Goal: Navigation & Orientation: Find specific page/section

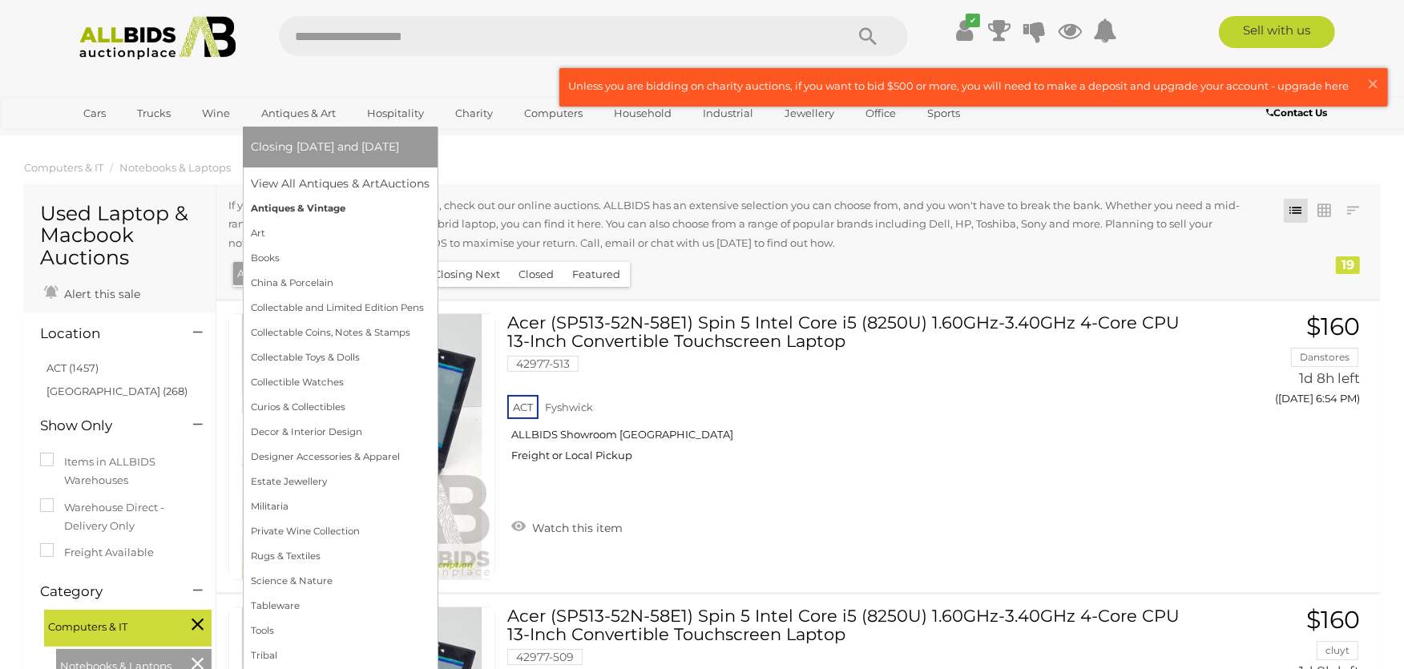
click at [293, 204] on link "Antiques & Vintage" at bounding box center [340, 208] width 179 height 25
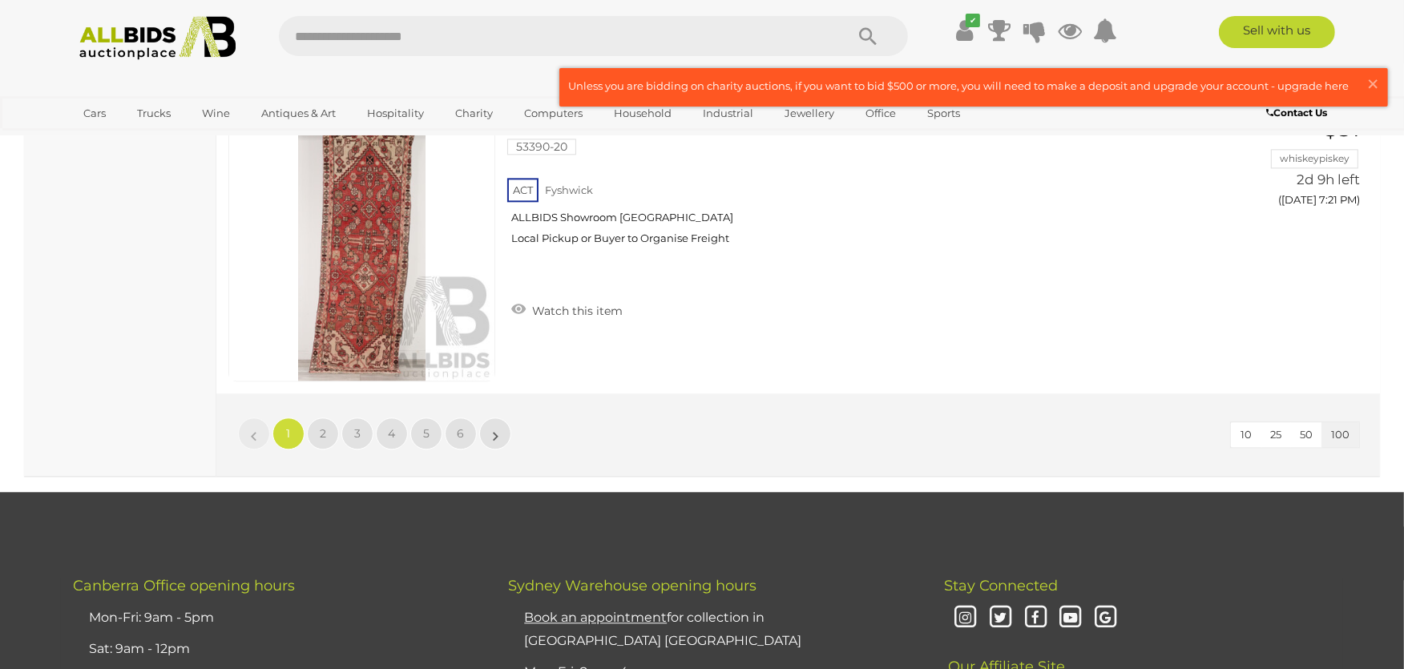
scroll to position [29303, 0]
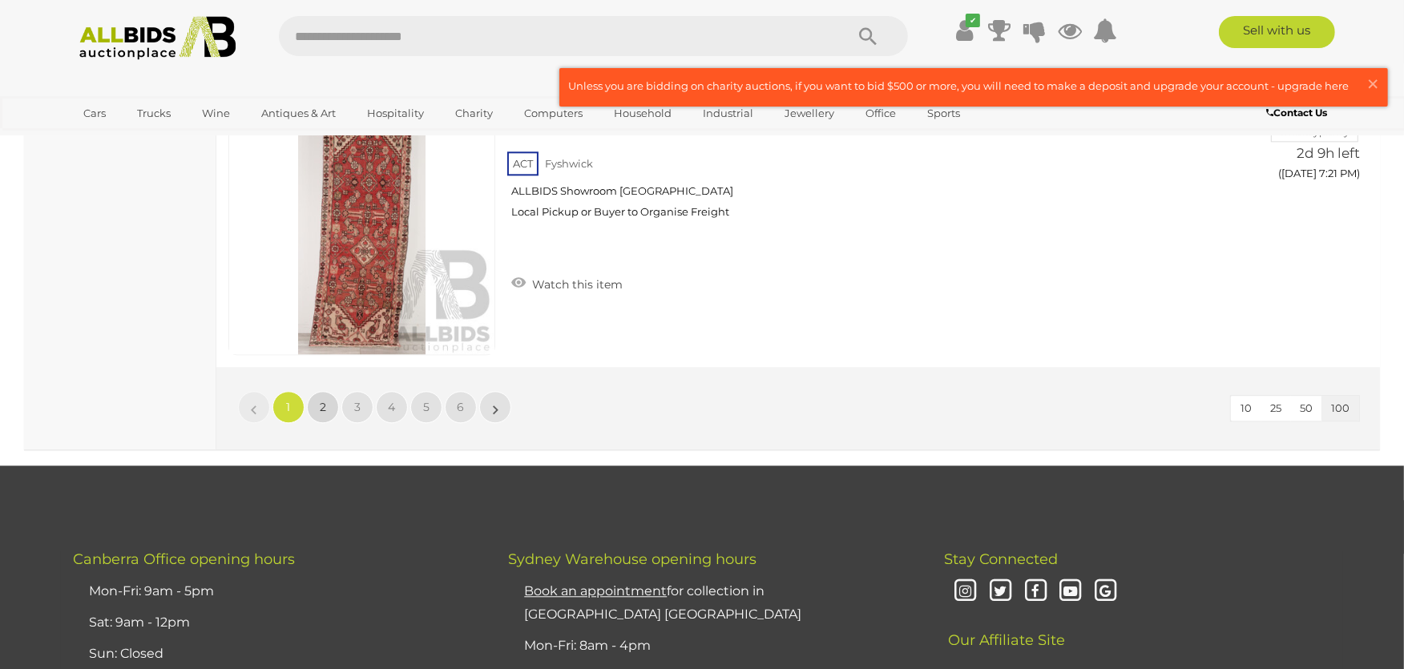
click at [321, 400] on span "2" at bounding box center [323, 407] width 6 height 14
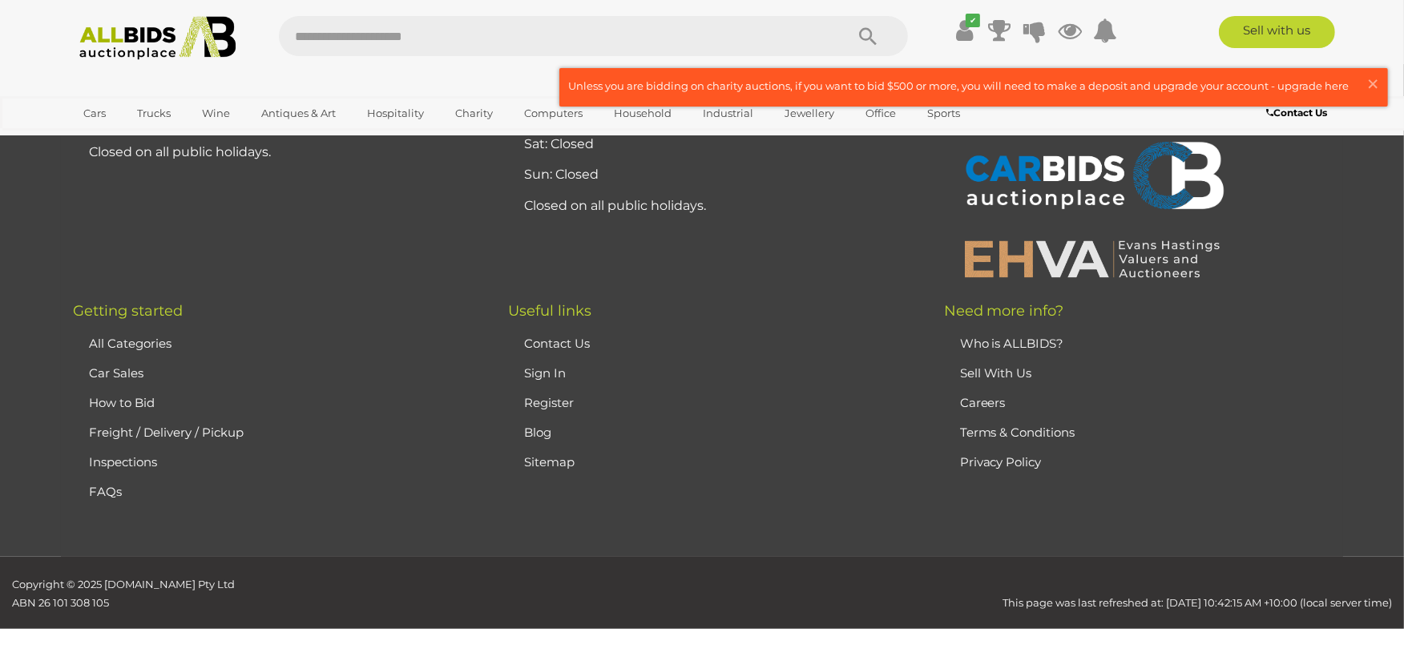
scroll to position [171, 0]
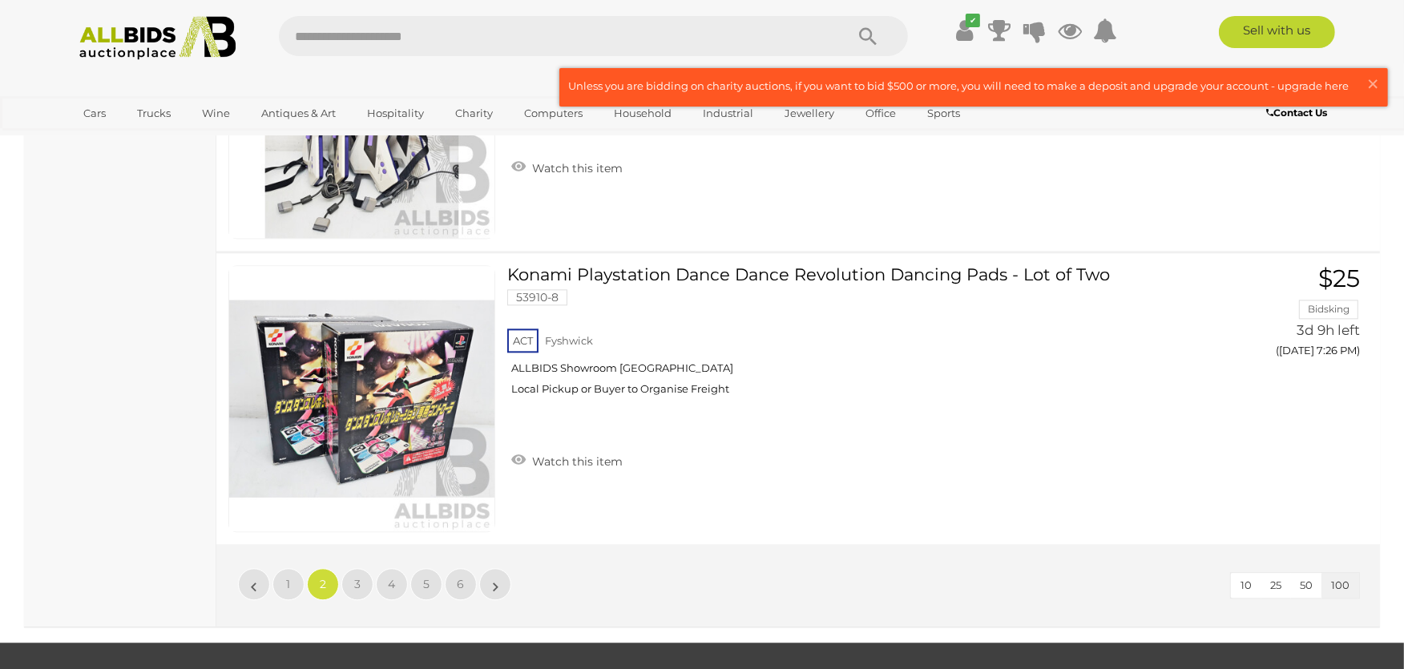
scroll to position [29207, 0]
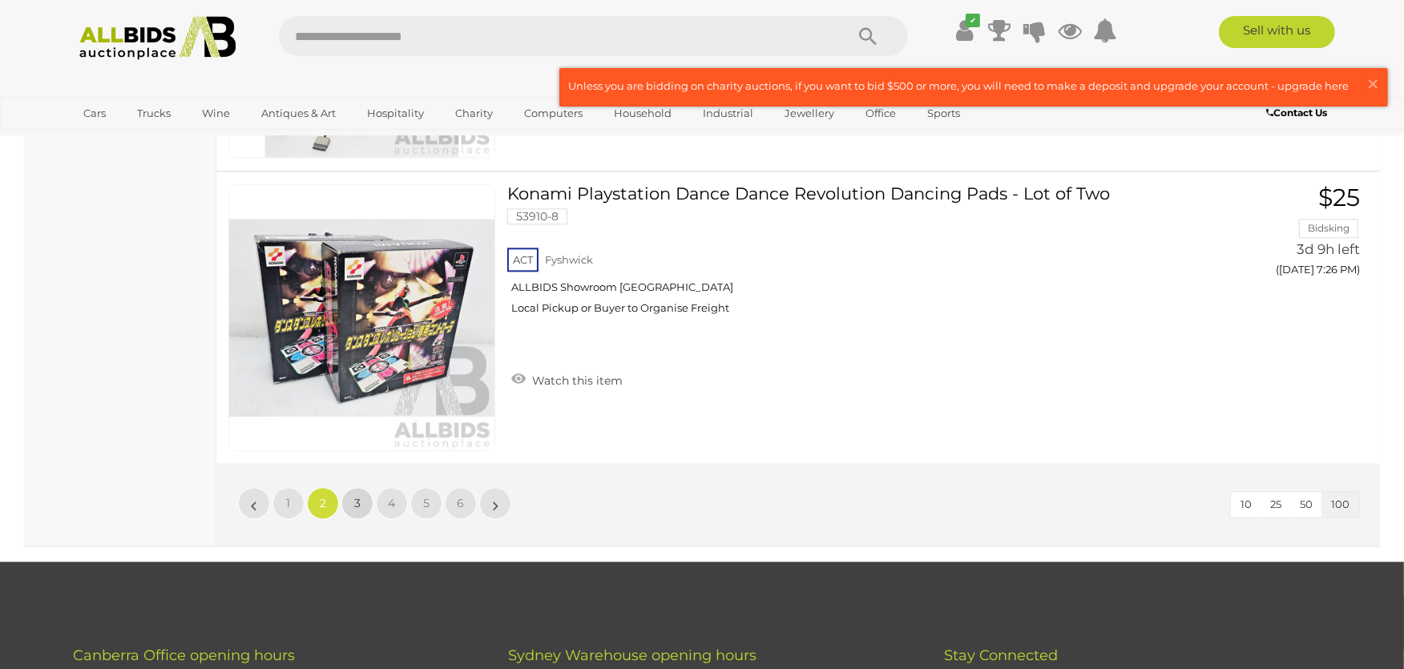
click at [361, 487] on link "3" at bounding box center [357, 503] width 32 height 32
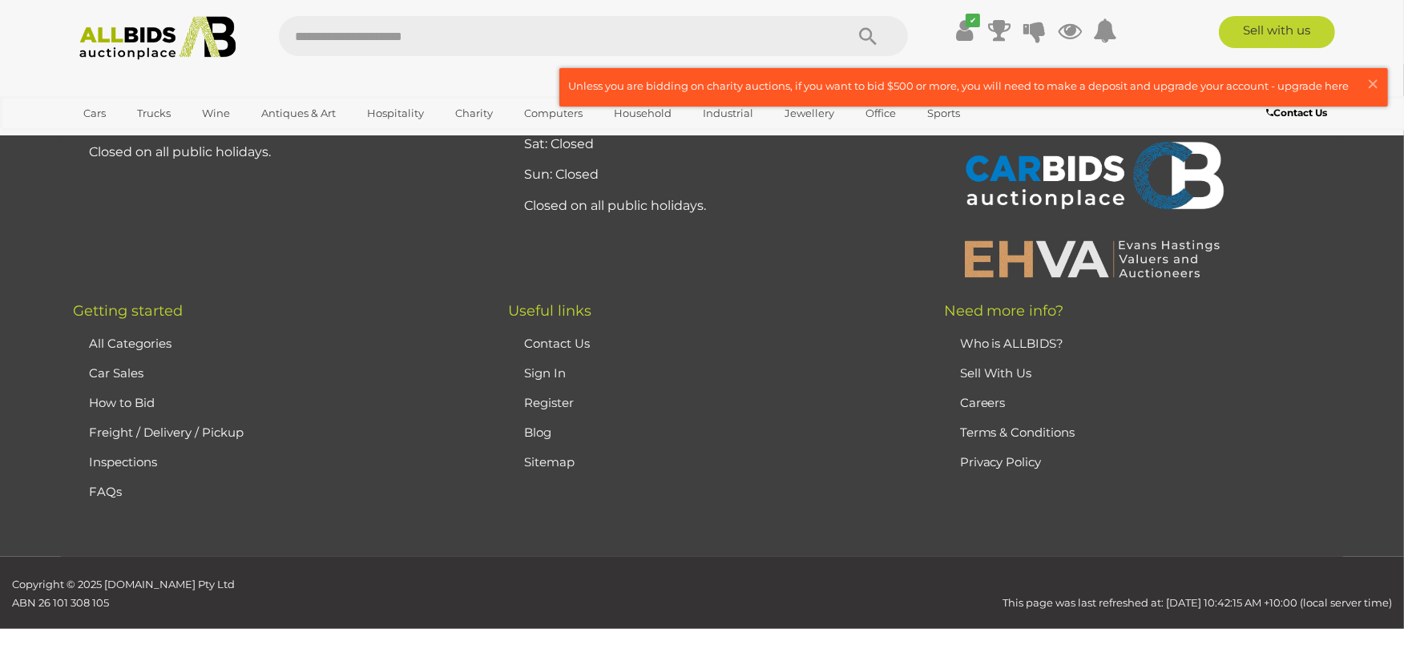
scroll to position [171, 0]
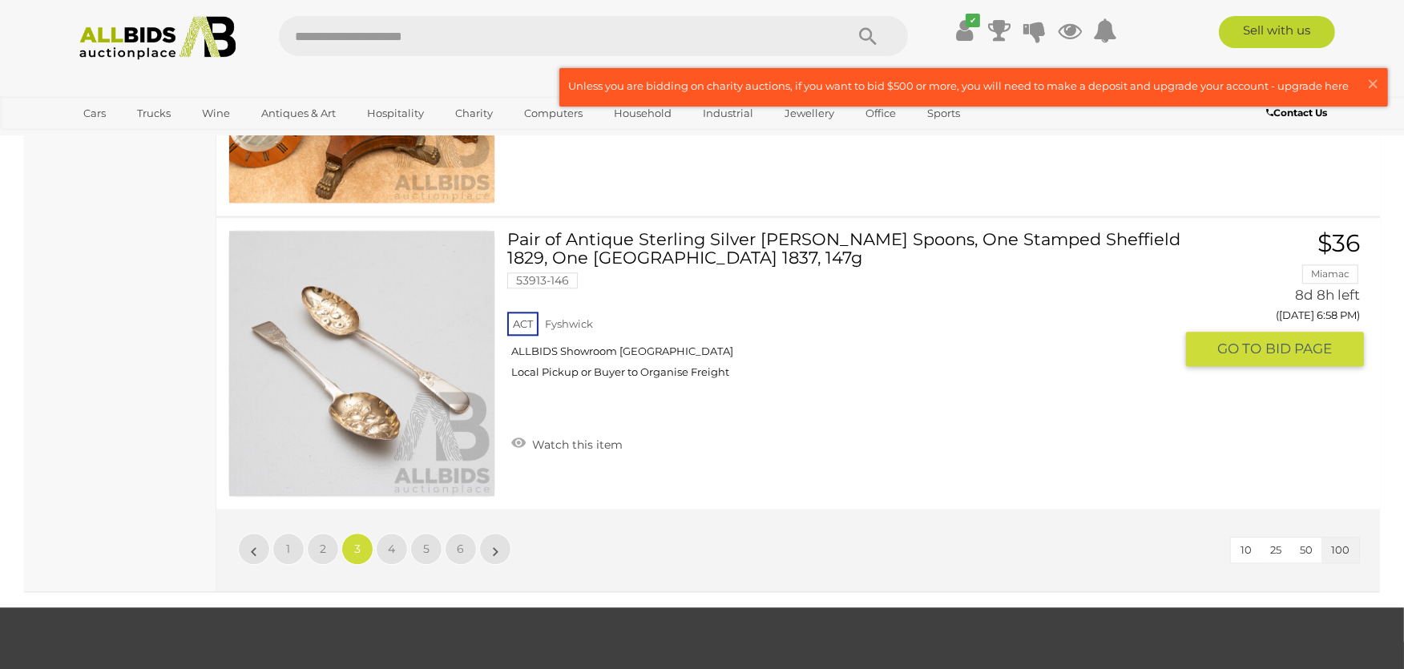
scroll to position [29118, 0]
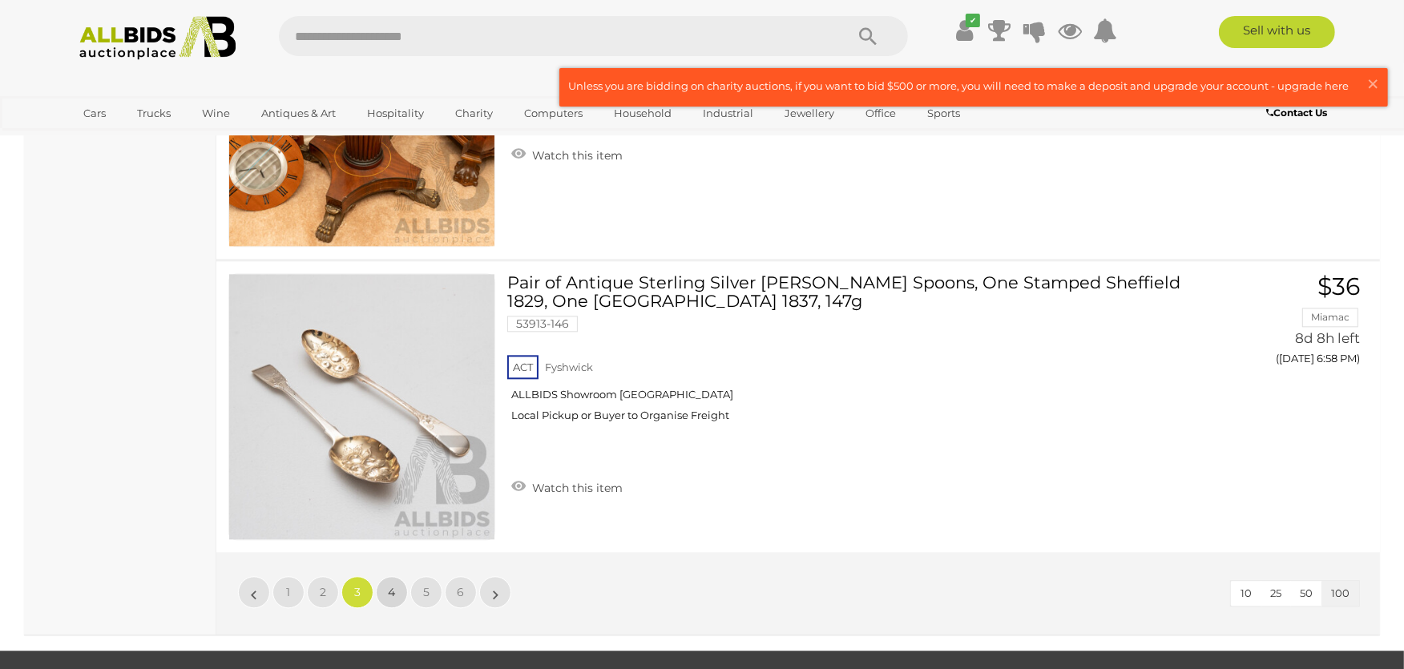
click at [389, 585] on span "4" at bounding box center [392, 592] width 7 height 14
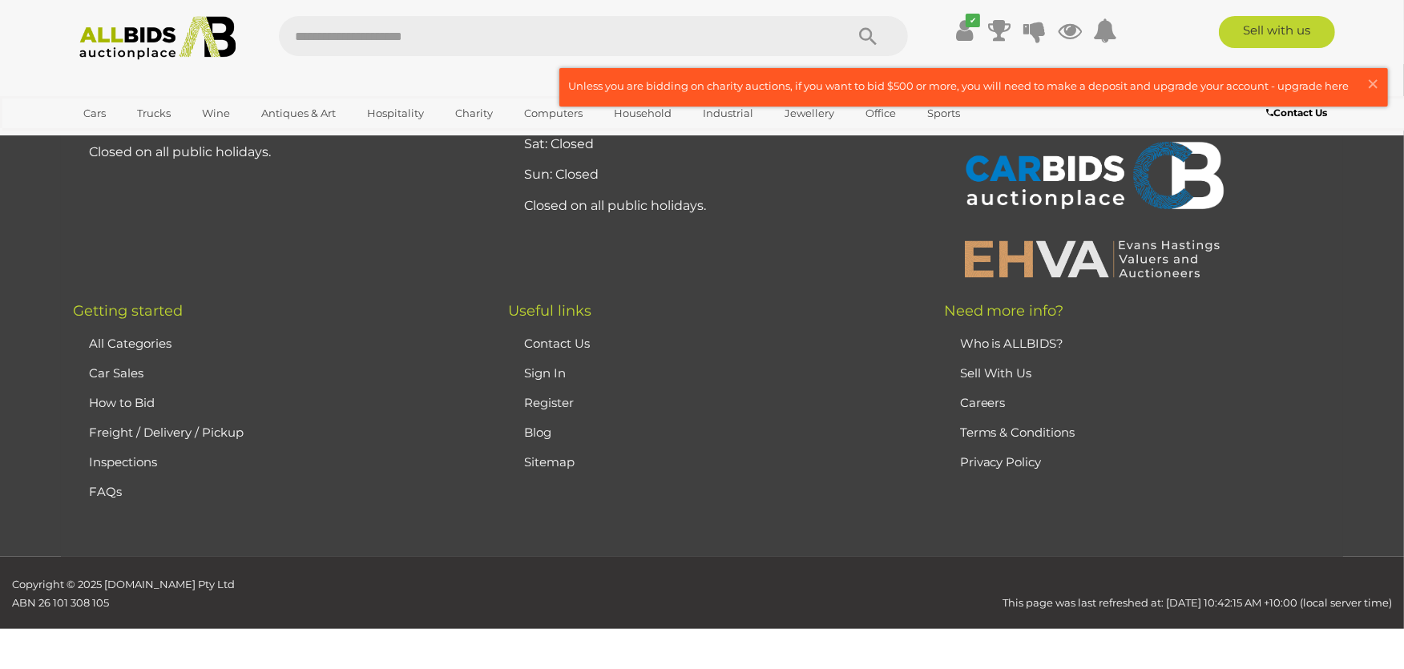
scroll to position [171, 0]
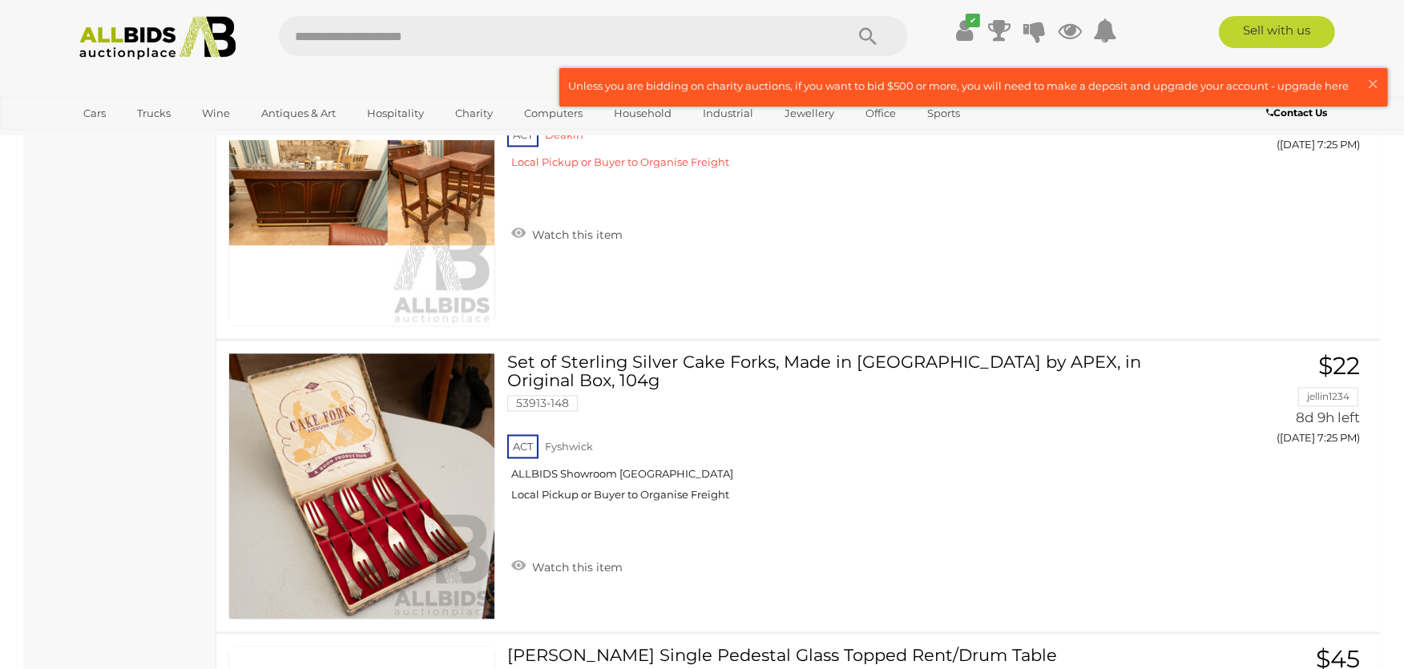
scroll to position [16203, 0]
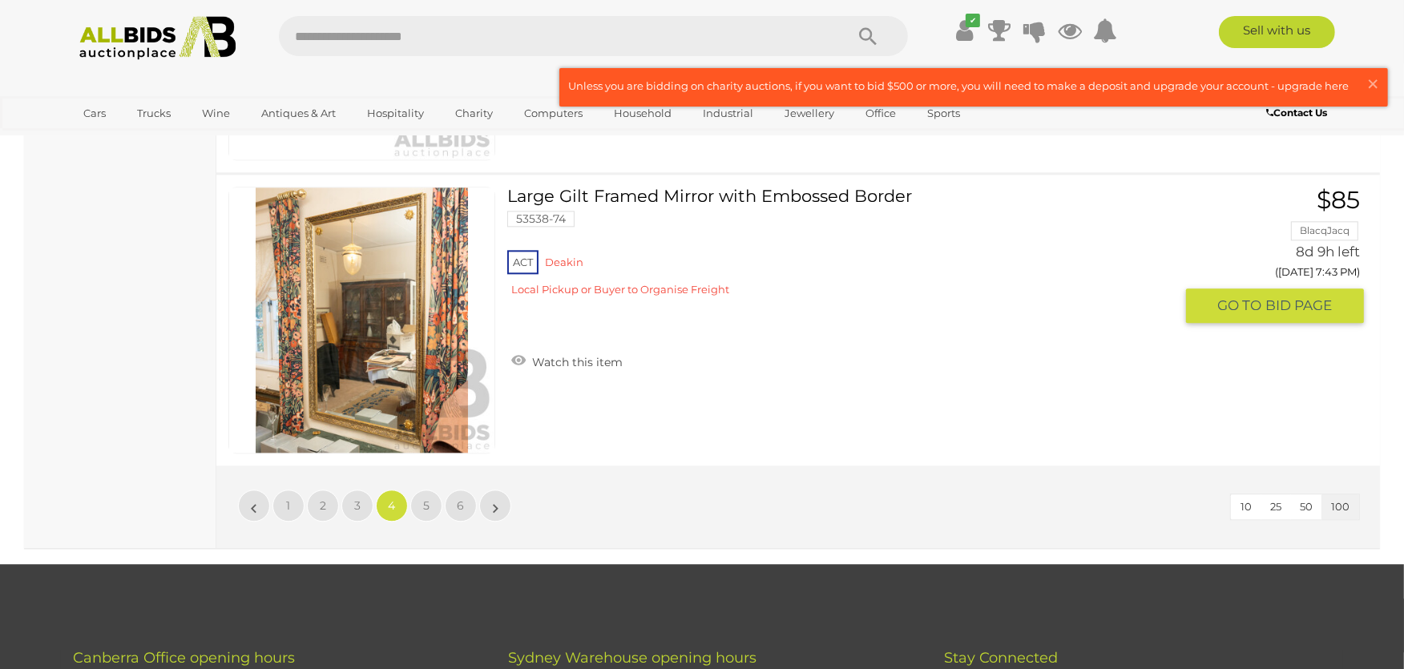
scroll to position [29207, 0]
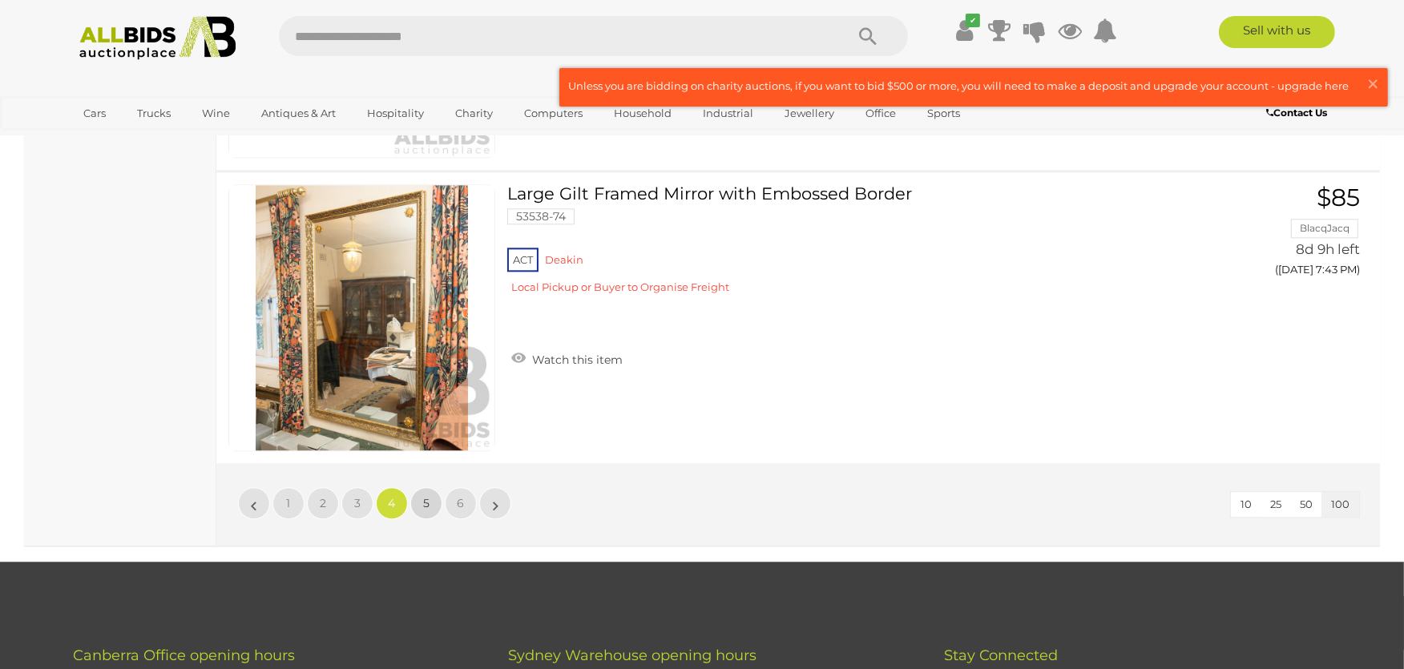
click at [427, 496] on span "5" at bounding box center [426, 503] width 6 height 14
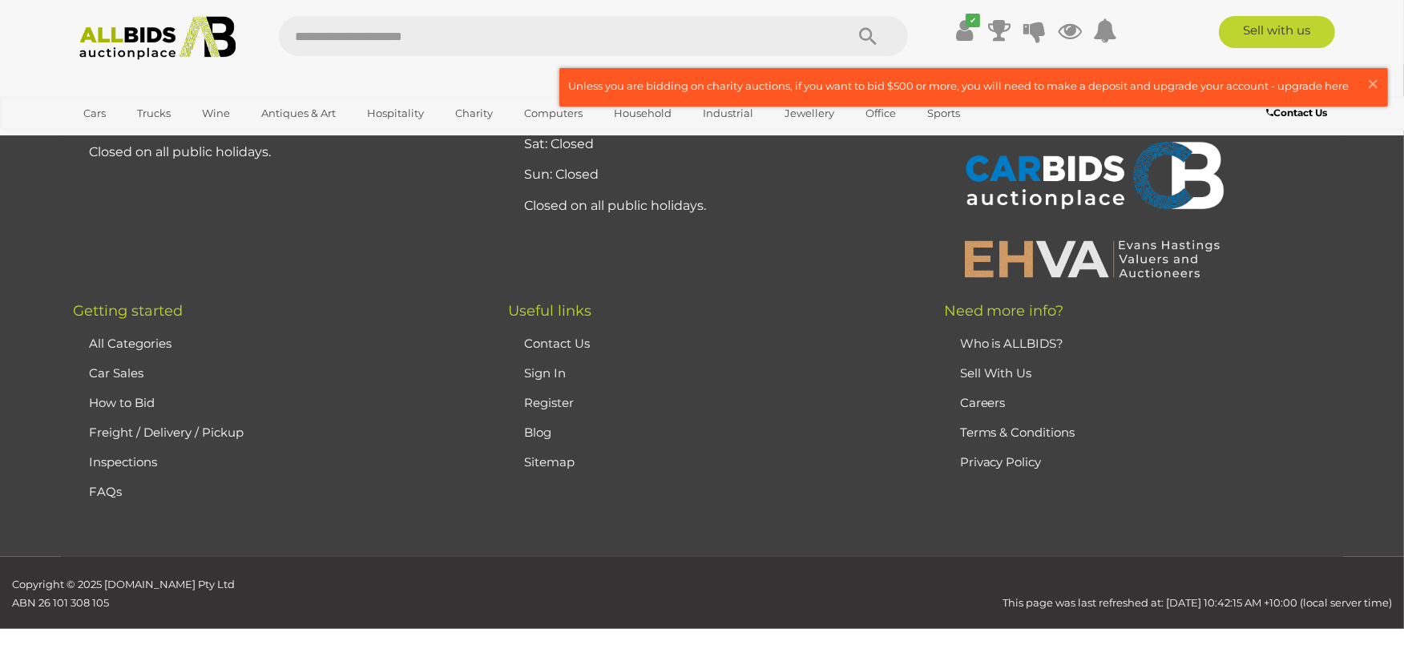
scroll to position [171, 0]
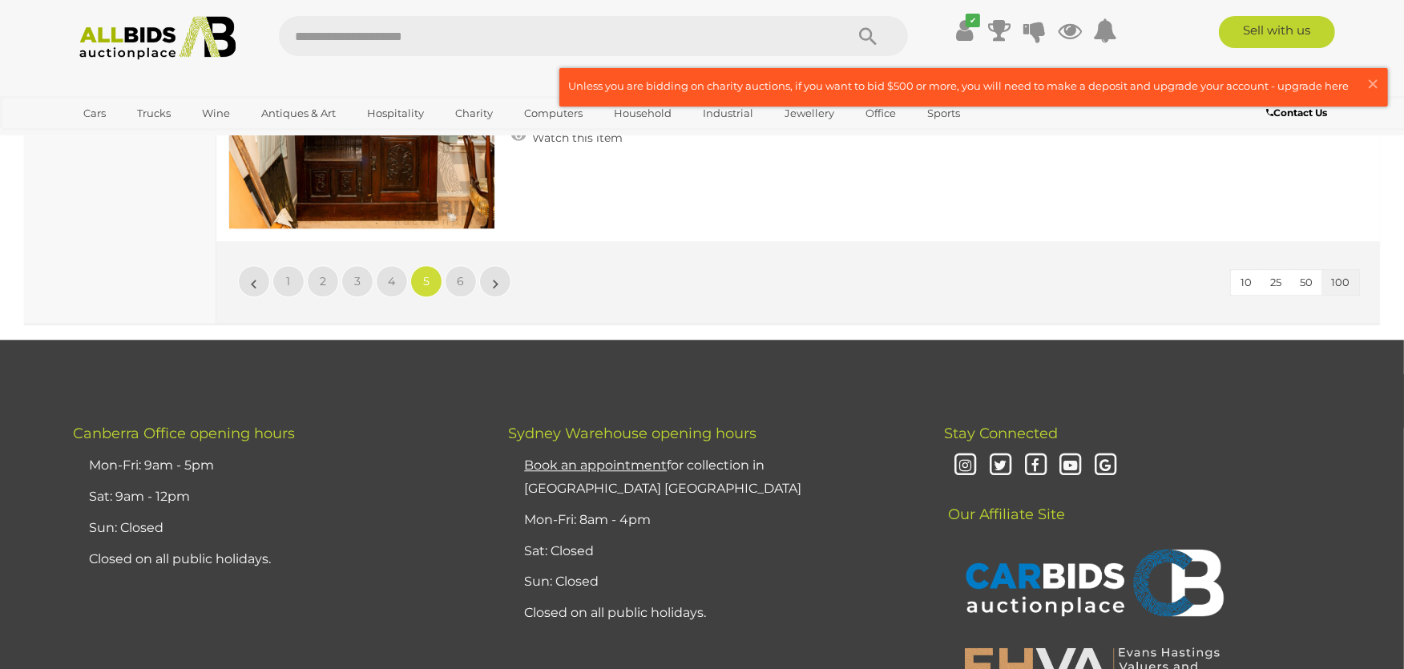
scroll to position [29474, 0]
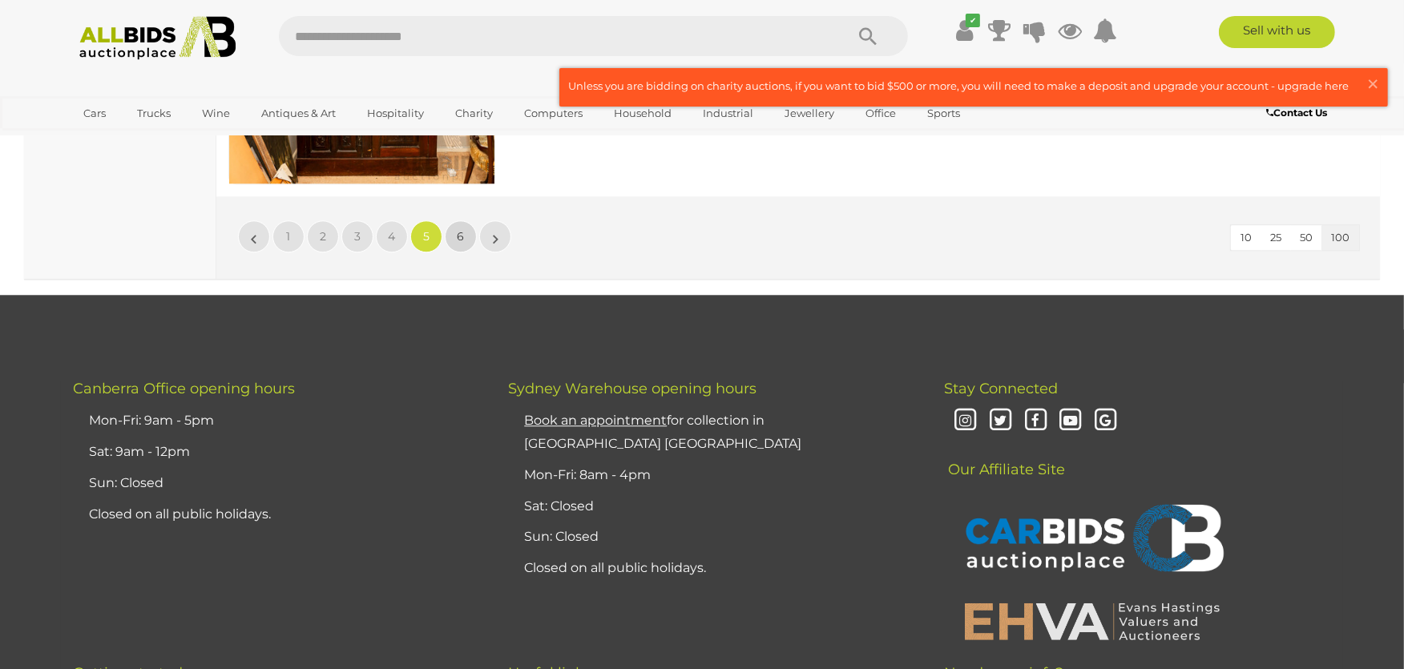
click at [461, 229] on span "6" at bounding box center [461, 236] width 7 height 14
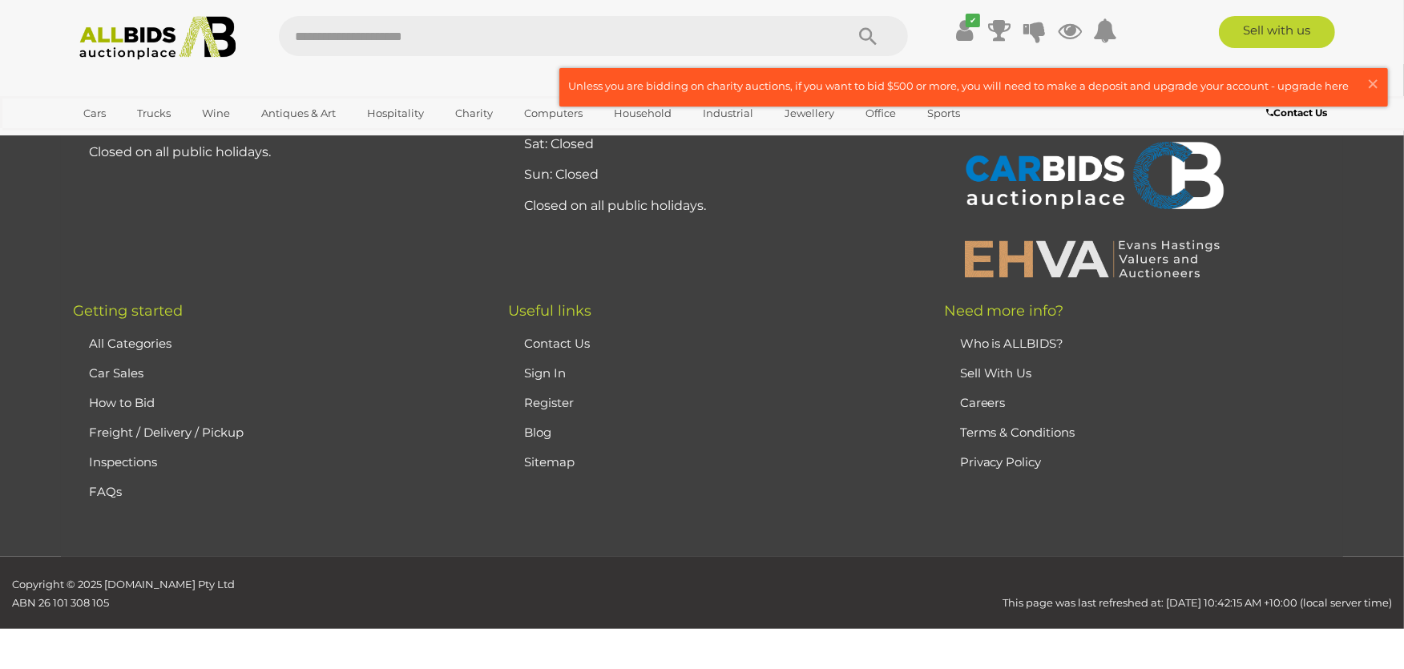
scroll to position [171, 0]
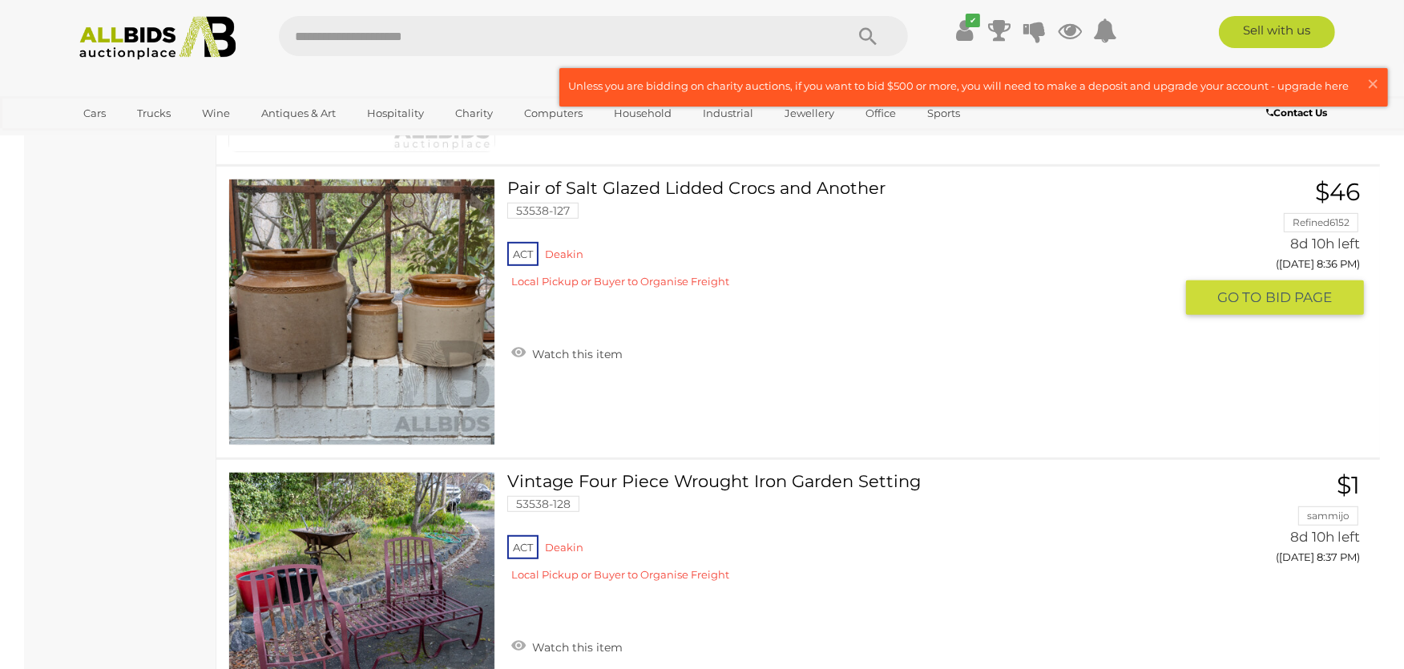
scroll to position [7207, 0]
